Goal: Transaction & Acquisition: Purchase product/service

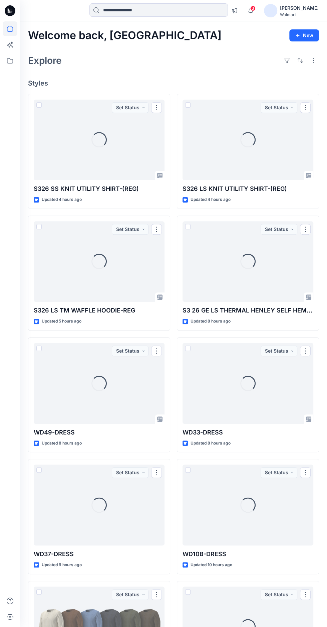
click at [295, 14] on div "Walmart" at bounding box center [299, 14] width 39 height 5
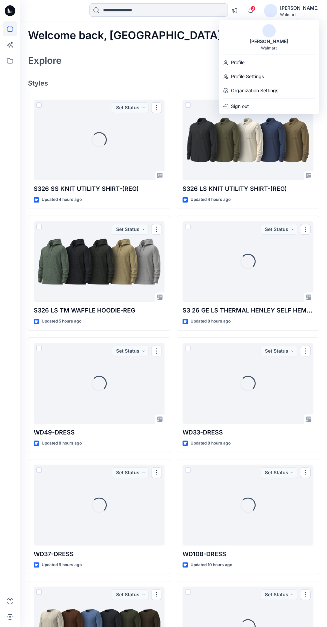
click at [236, 106] on p "Sign out" at bounding box center [240, 106] width 18 height 13
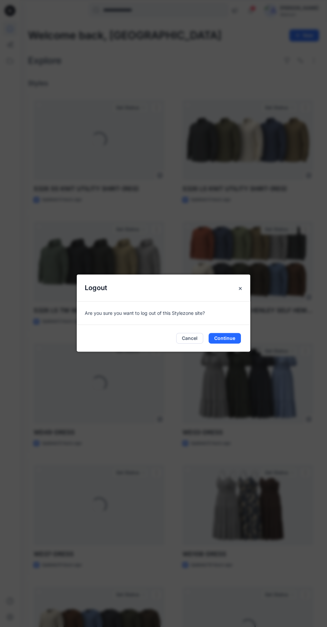
click at [240, 343] on button "Continue" at bounding box center [225, 338] width 32 height 11
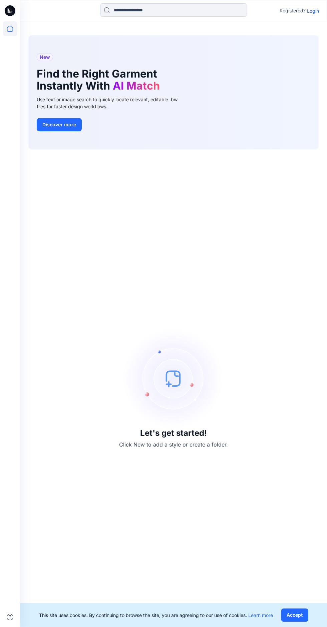
click at [313, 11] on p "Login" at bounding box center [313, 10] width 12 height 7
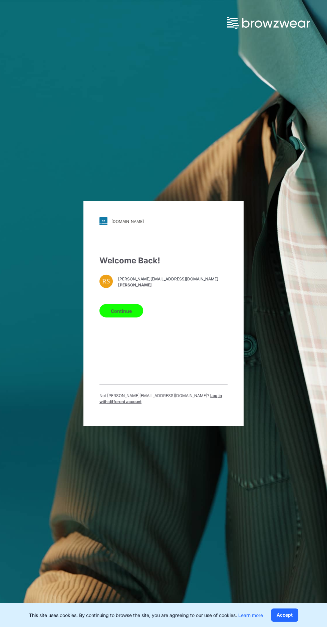
click at [208, 404] on span "Log in with different account" at bounding box center [161, 398] width 123 height 11
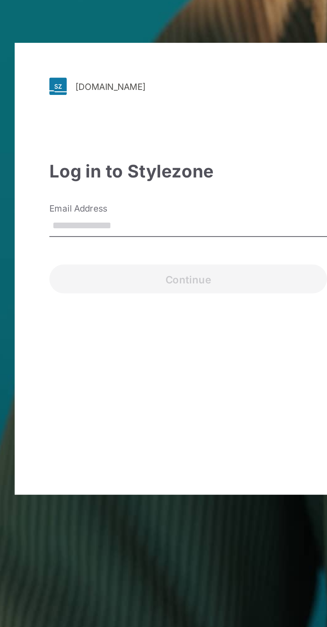
click at [111, 299] on input "Email Address" at bounding box center [164, 294] width 128 height 10
type input "**********"
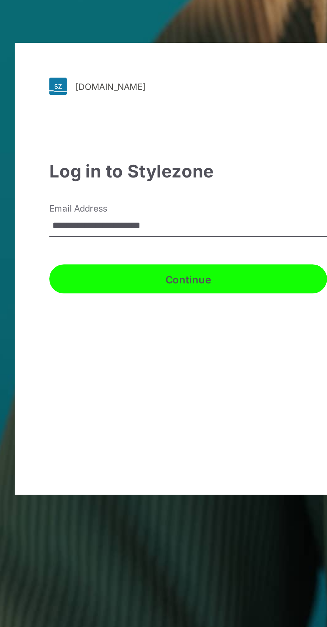
click at [116, 325] on button "Continue" at bounding box center [164, 317] width 128 height 13
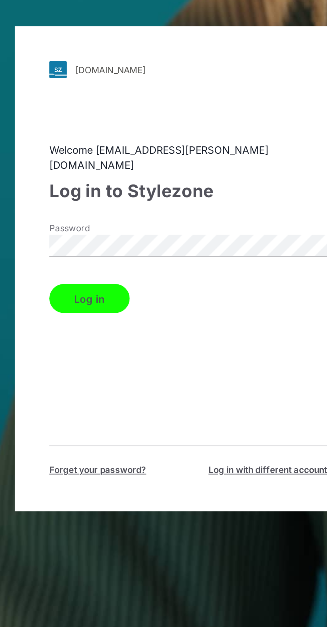
click at [110, 334] on button "Log in" at bounding box center [118, 326] width 37 height 13
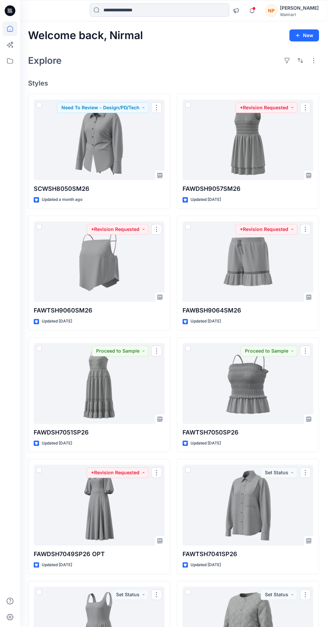
scroll to position [1, 0]
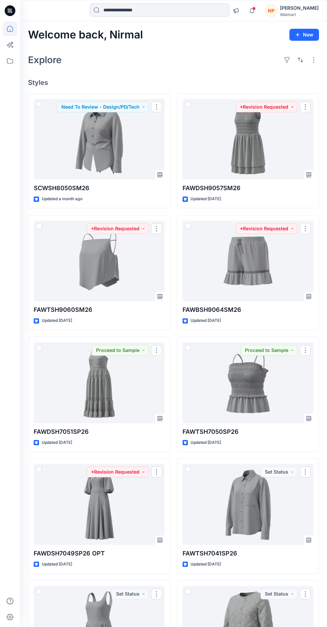
click at [130, 12] on input at bounding box center [160, 9] width 140 height 13
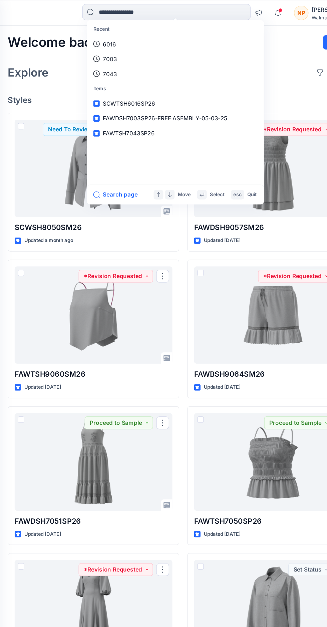
scroll to position [0, 0]
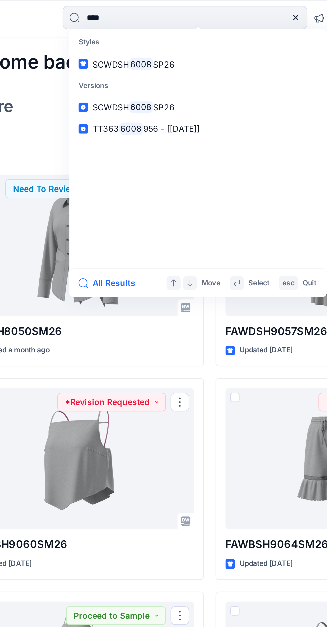
type input "****"
click at [117, 38] on span "SCWDSH" at bounding box center [117, 36] width 21 height 6
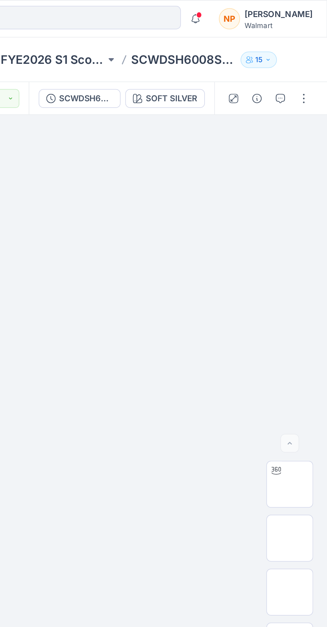
click at [194, 61] on button "SCWDSH6008SP26" at bounding box center [186, 56] width 47 height 11
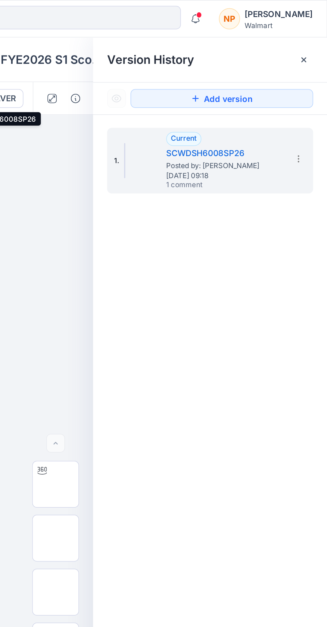
click at [240, 95] on span "Posted by: Nirmal Patra" at bounding box center [268, 94] width 67 height 7
click at [314, 34] on icon at bounding box center [314, 34] width 3 height 3
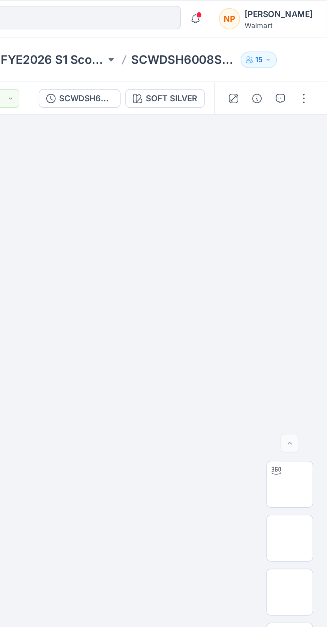
click at [306, 276] on img at bounding box center [306, 276] width 0 height 0
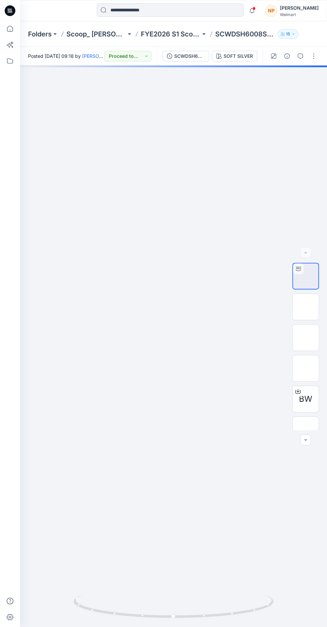
click at [306, 368] on img at bounding box center [306, 368] width 0 height 0
